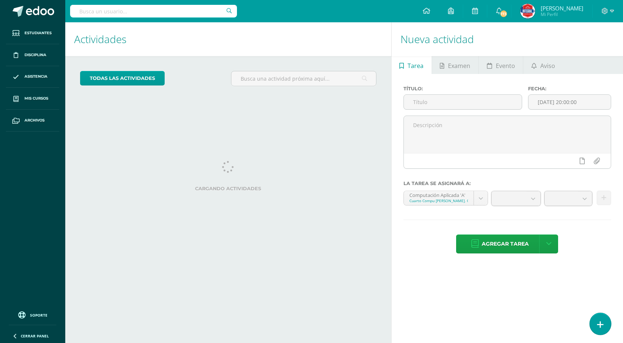
click at [605, 321] on link at bounding box center [600, 323] width 21 height 22
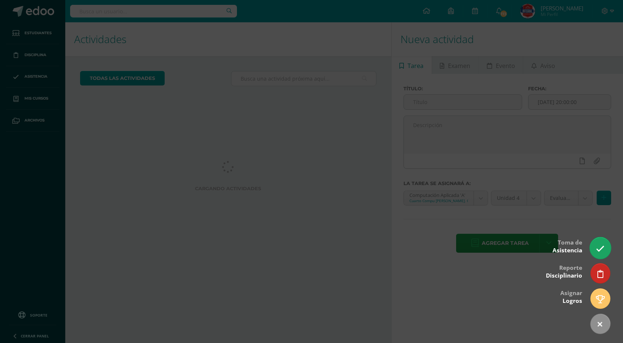
click at [601, 251] on icon at bounding box center [600, 248] width 9 height 9
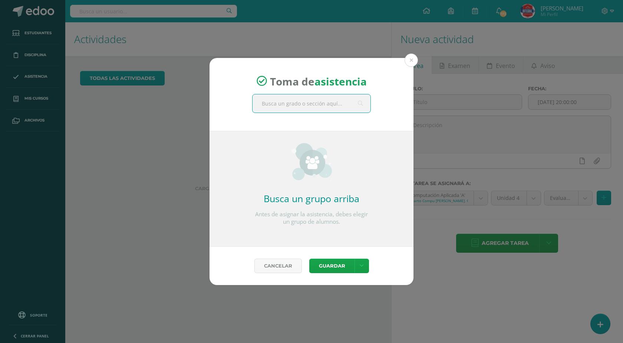
click at [301, 107] on input "text" at bounding box center [312, 103] width 118 height 18
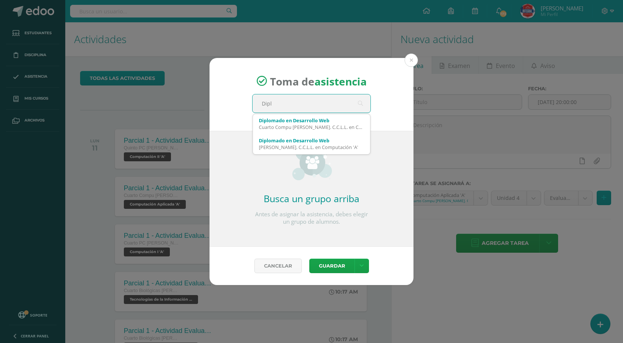
type input "Diplo"
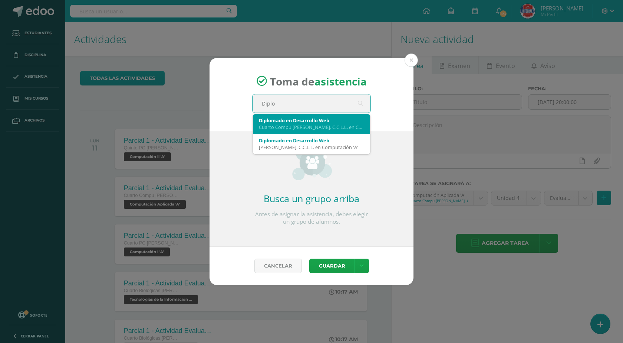
click at [293, 120] on div "Diplomado en Desarrollo Web" at bounding box center [311, 120] width 105 height 7
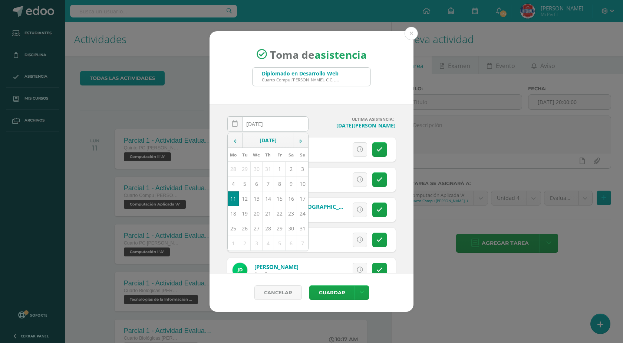
click at [371, 96] on div "Toma de asistencia Diplomado en Desarrollo Web Cuarto Compu Bach. C.C.L.L. en C…" at bounding box center [312, 67] width 204 height 73
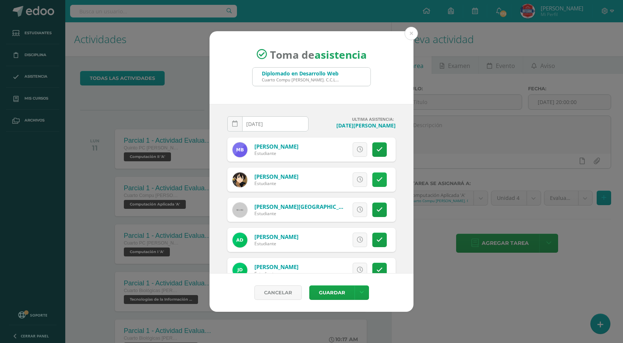
click at [373, 180] on link at bounding box center [380, 179] width 14 height 14
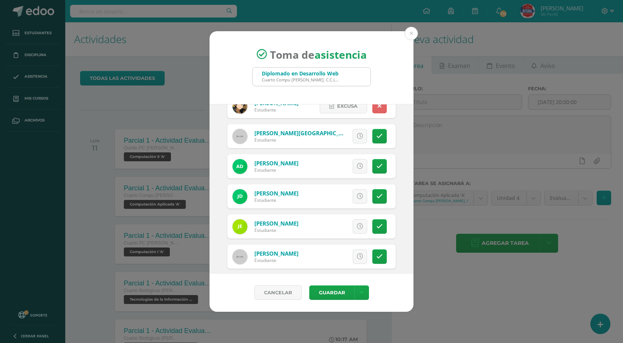
scroll to position [74, 0]
click at [377, 168] on icon at bounding box center [380, 165] width 6 height 6
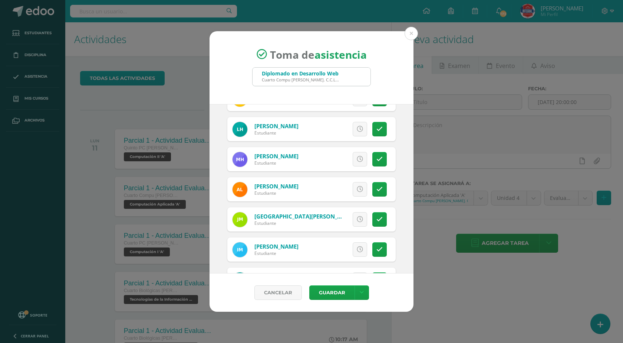
scroll to position [334, 0]
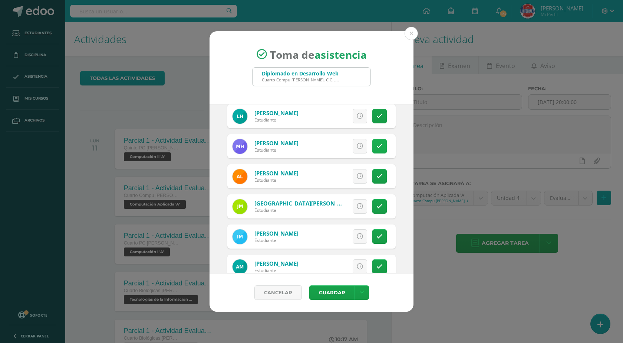
click at [377, 149] on link at bounding box center [380, 146] width 14 height 14
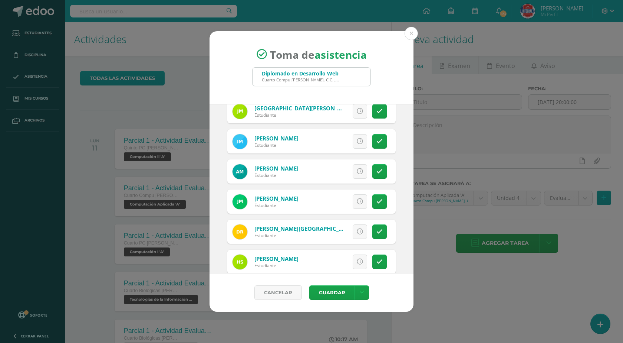
scroll to position [445, 0]
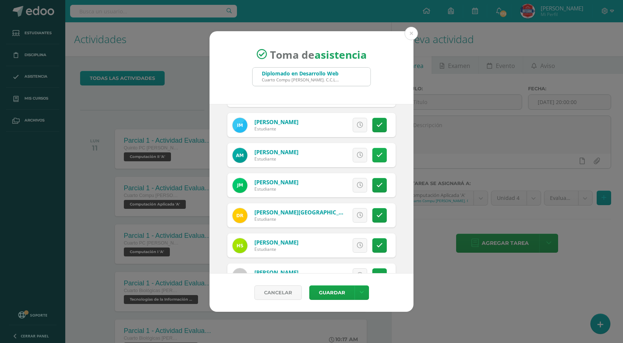
click at [373, 157] on link at bounding box center [380, 155] width 14 height 14
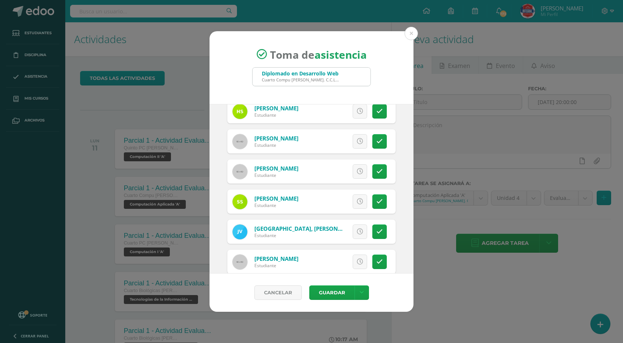
scroll to position [592, 0]
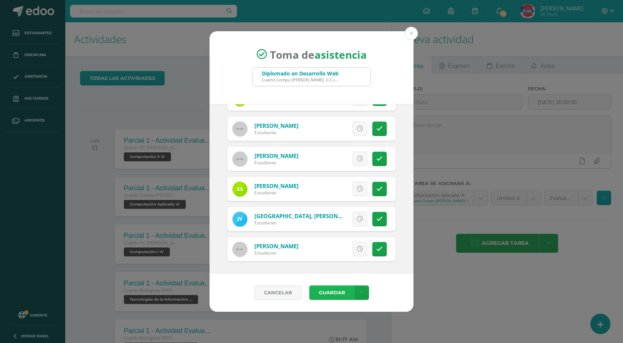
click at [342, 291] on button "Guardar" at bounding box center [332, 292] width 45 height 14
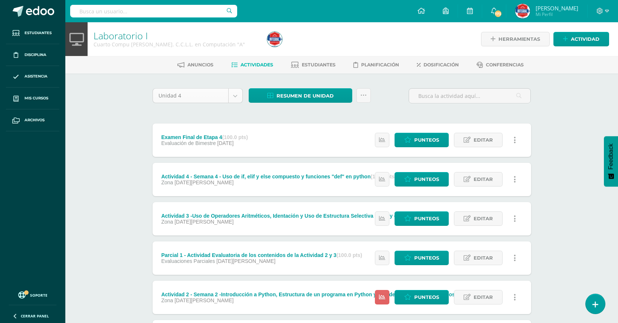
click at [240, 99] on body "Estudiantes Disciplina Asistencia Mis cursos Archivos Soporte Centro de ayuda Ú…" at bounding box center [309, 201] width 618 height 403
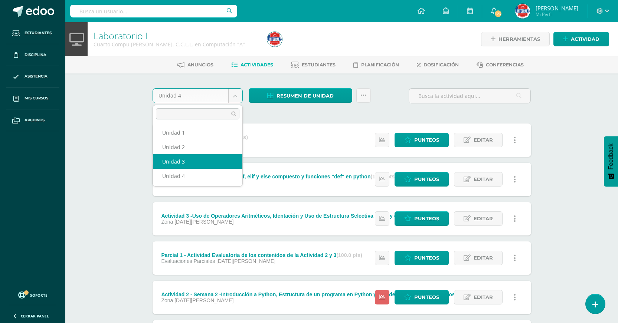
select select "Unidad 3"
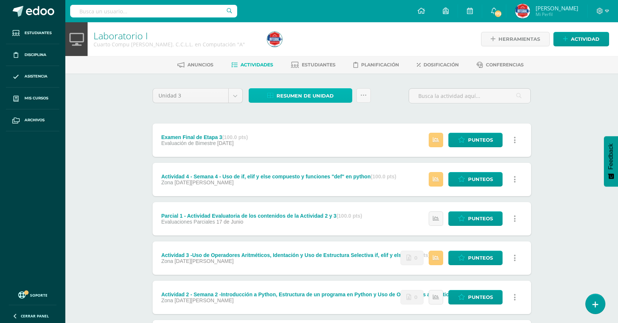
click at [302, 99] on span "Resumen de unidad" at bounding box center [304, 96] width 57 height 14
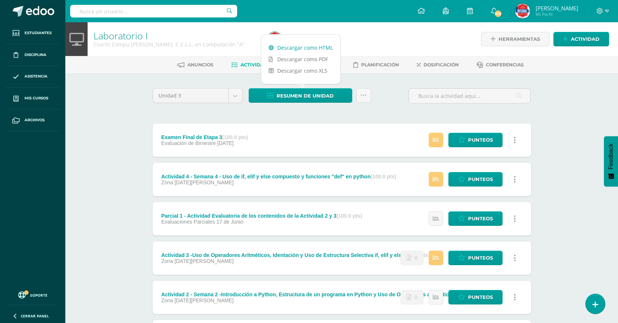
click at [292, 50] on link "Descargar como HTML" at bounding box center [300, 48] width 79 height 12
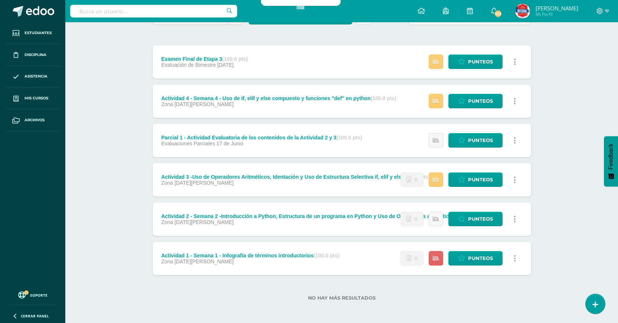
scroll to position [80, 0]
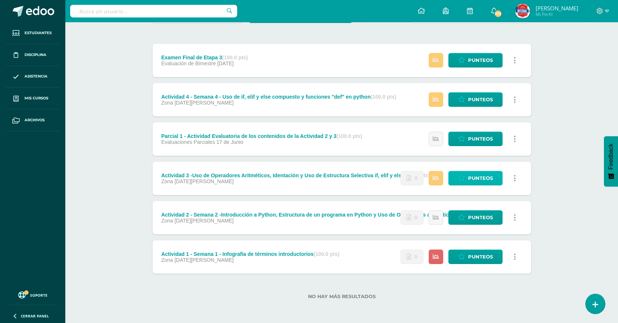
drag, startPoint x: 466, startPoint y: 259, endPoint x: 455, endPoint y: 176, distance: 83.9
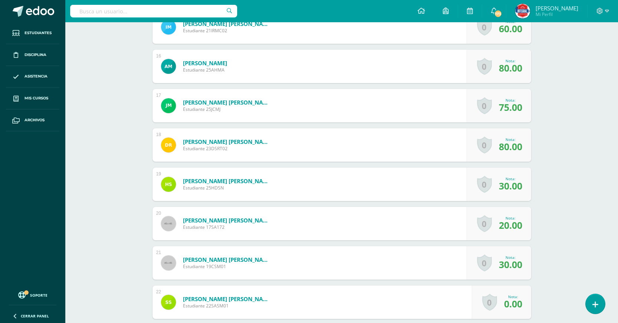
scroll to position [880, 0]
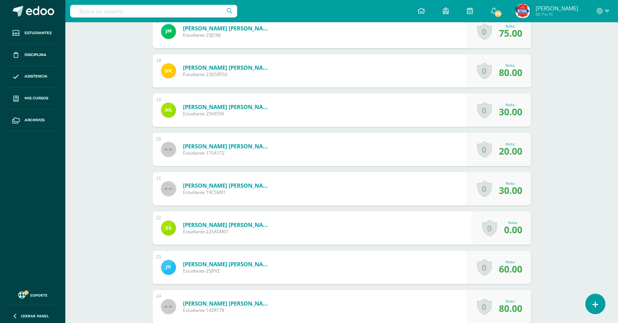
click at [504, 152] on span "20.00" at bounding box center [510, 151] width 23 height 13
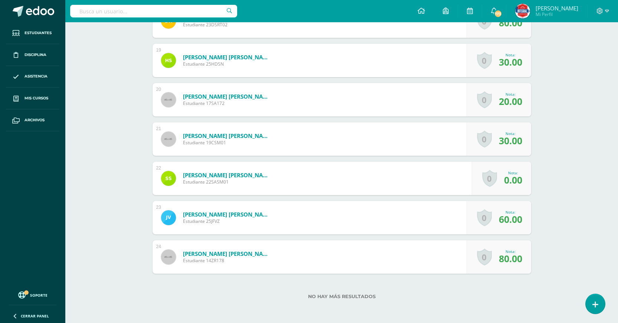
scroll to position [965, 0]
